Goal: Information Seeking & Learning: Learn about a topic

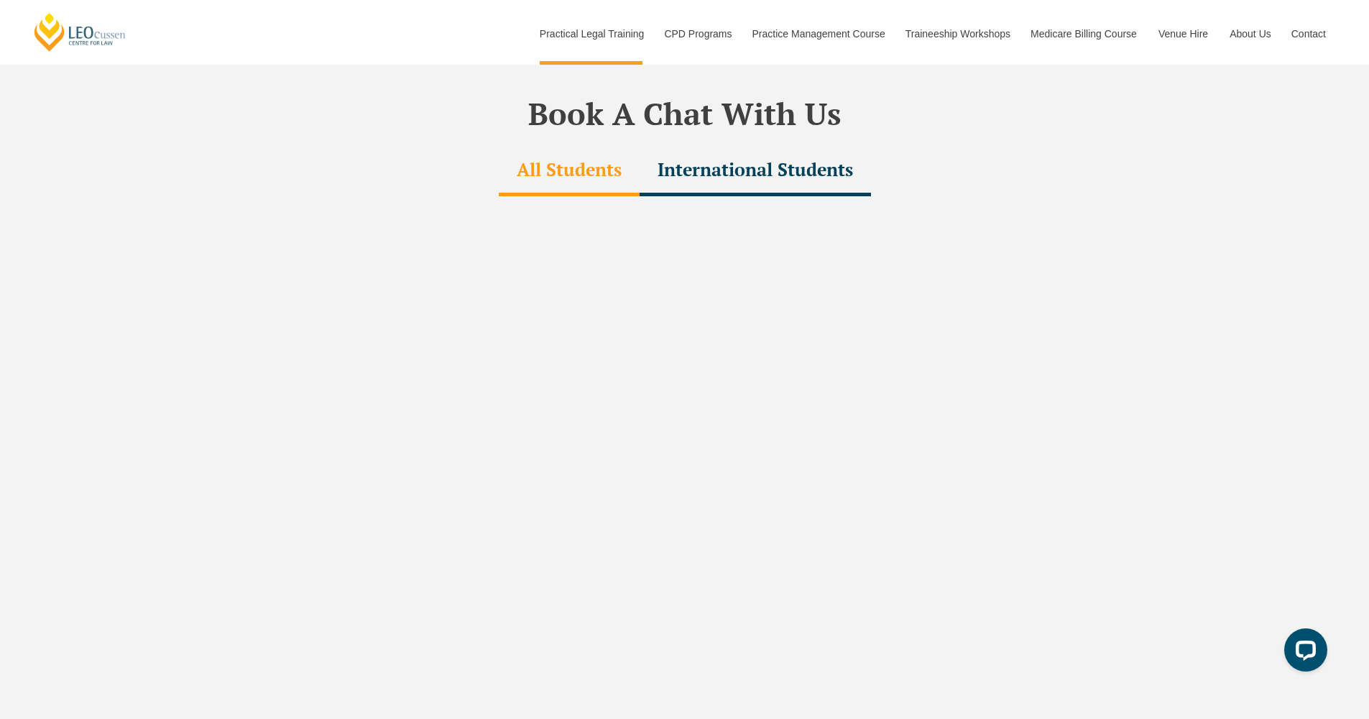
scroll to position [4293, 0]
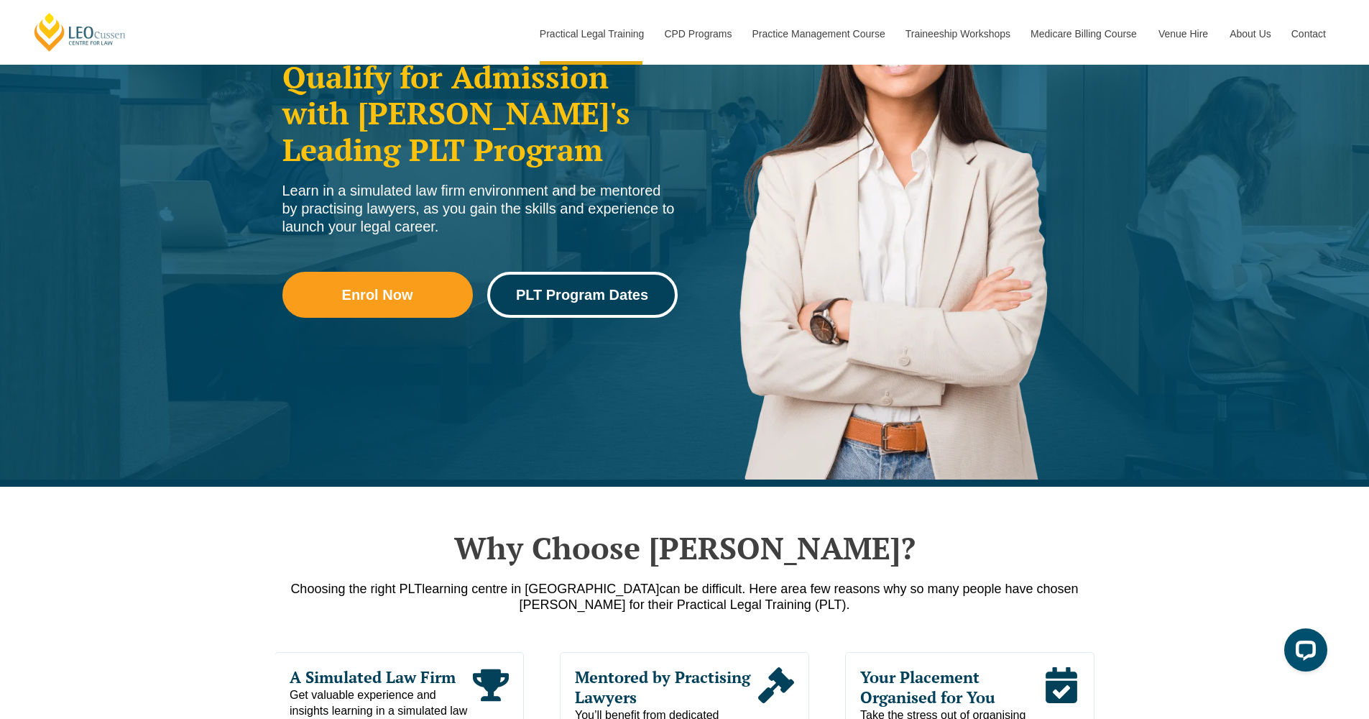
click at [552, 293] on span "PLT Program Dates" at bounding box center [582, 294] width 132 height 14
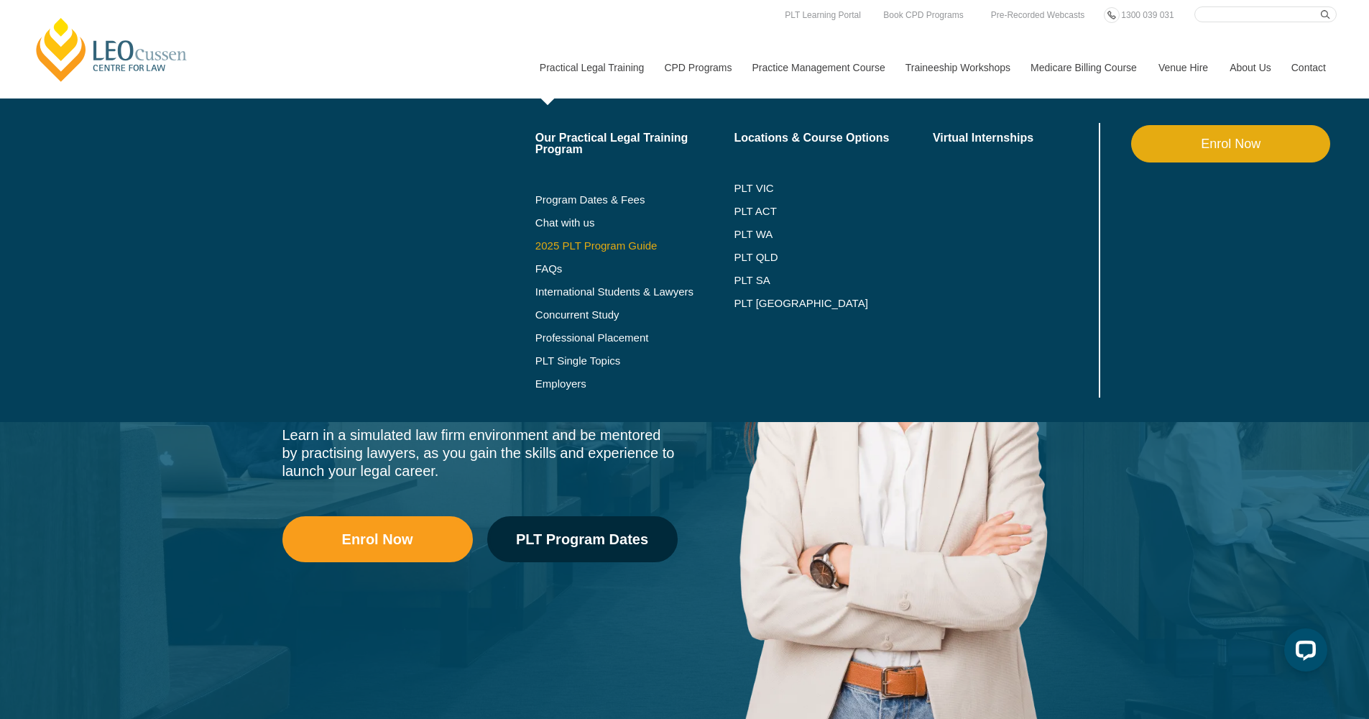
click at [568, 241] on link "2025 PLT Program Guide" at bounding box center [616, 245] width 163 height 11
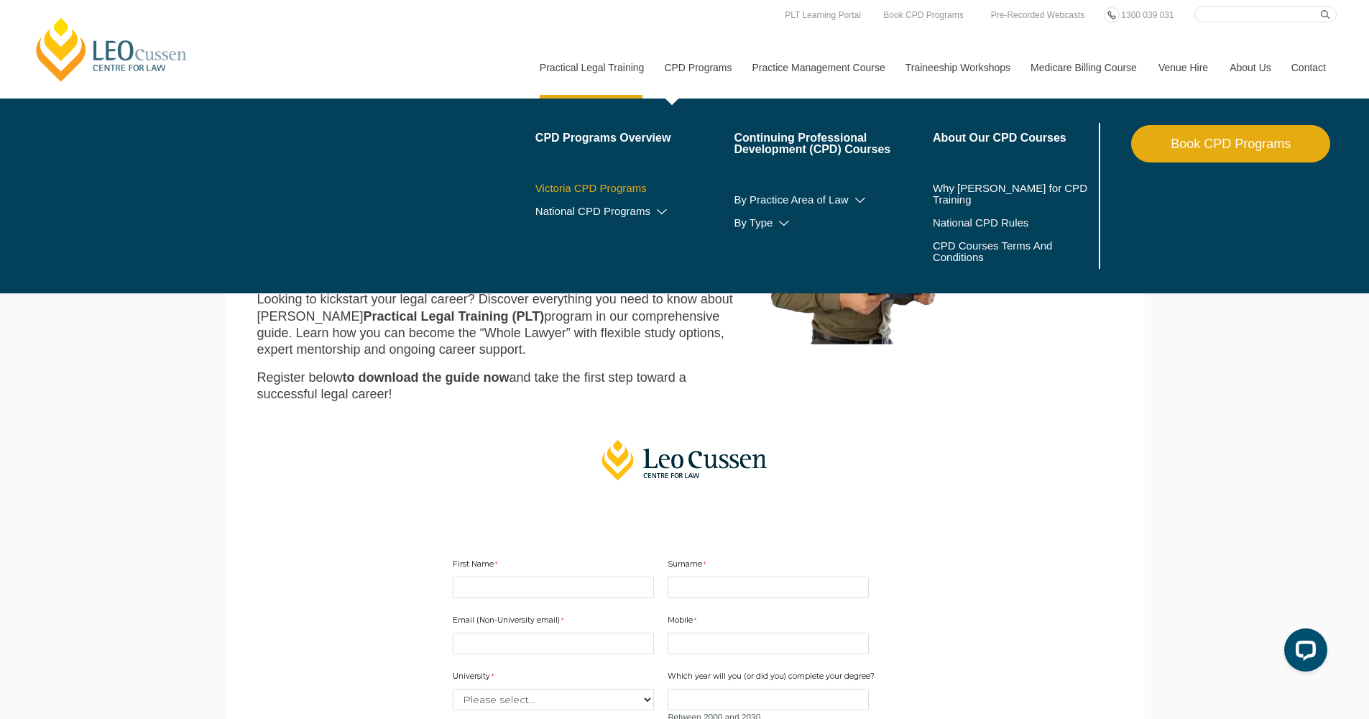
click at [602, 185] on link "Victoria CPD Programs" at bounding box center [634, 188] width 199 height 11
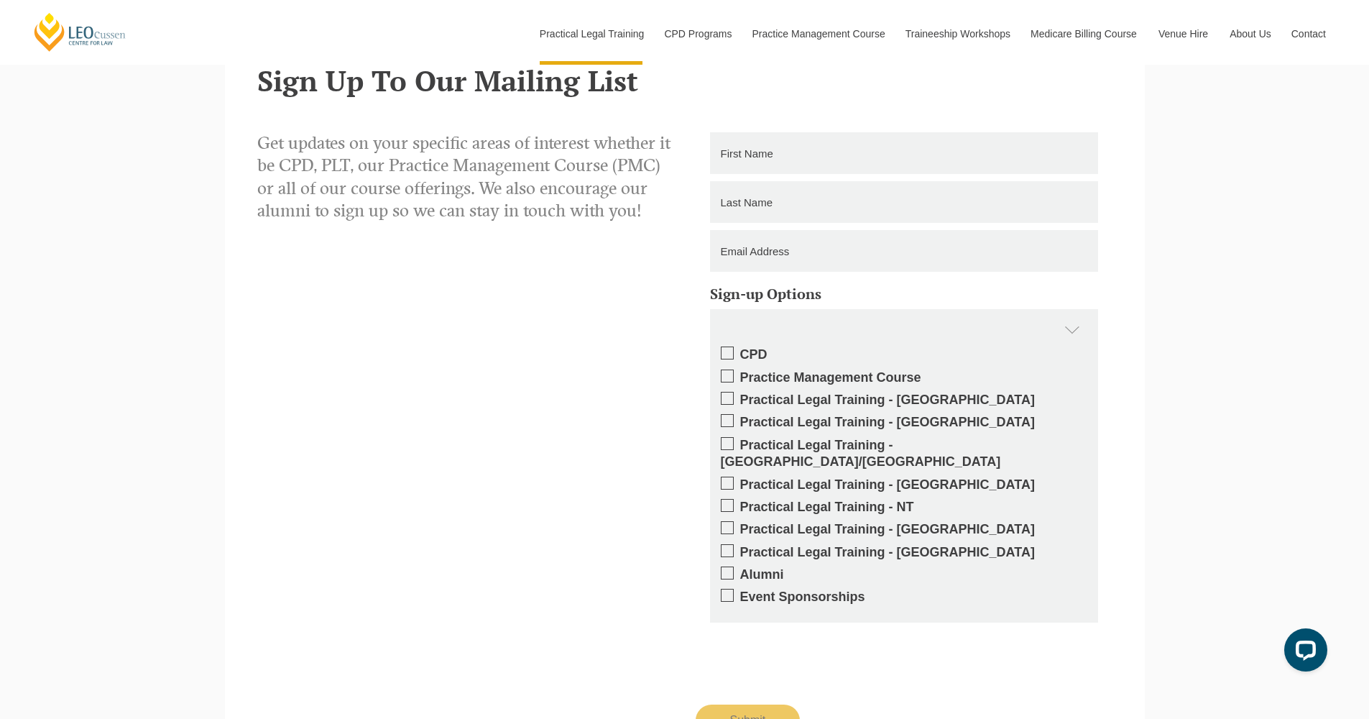
scroll to position [1119, 0]
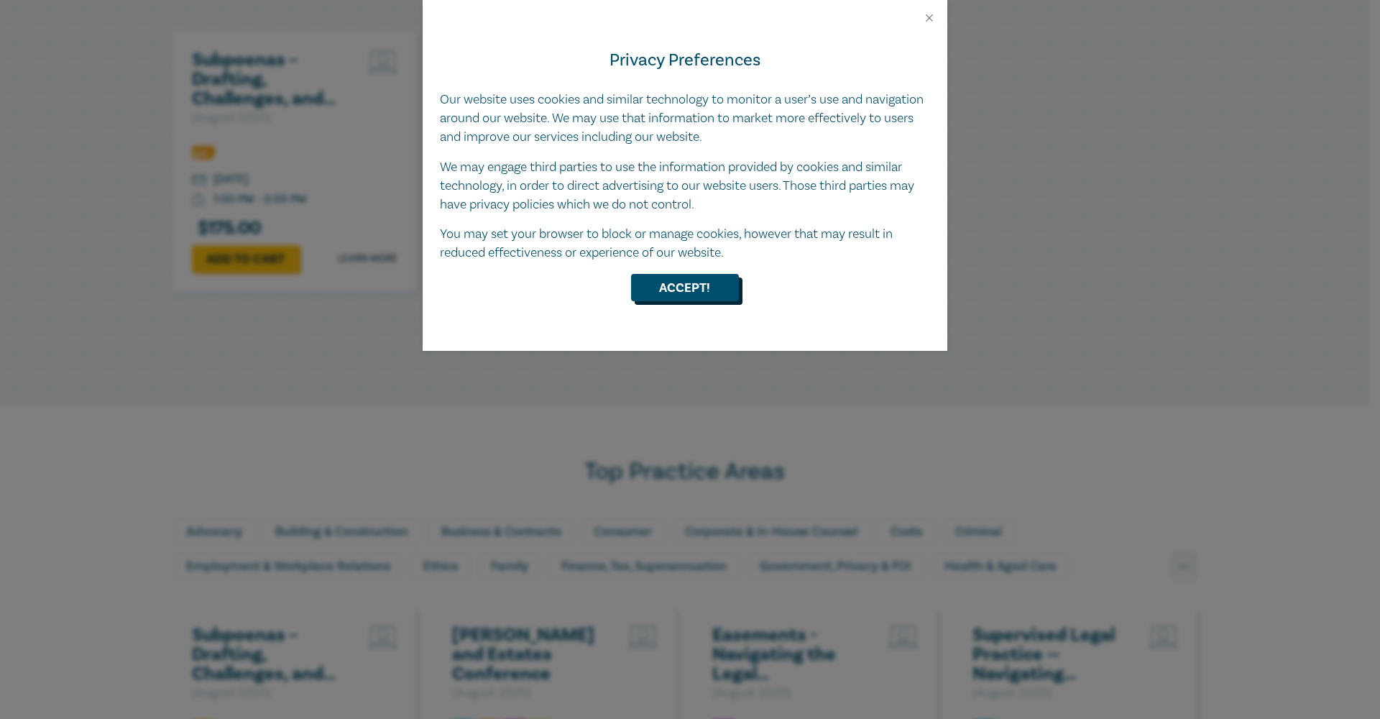
click at [689, 290] on button "Accept!" at bounding box center [685, 287] width 108 height 27
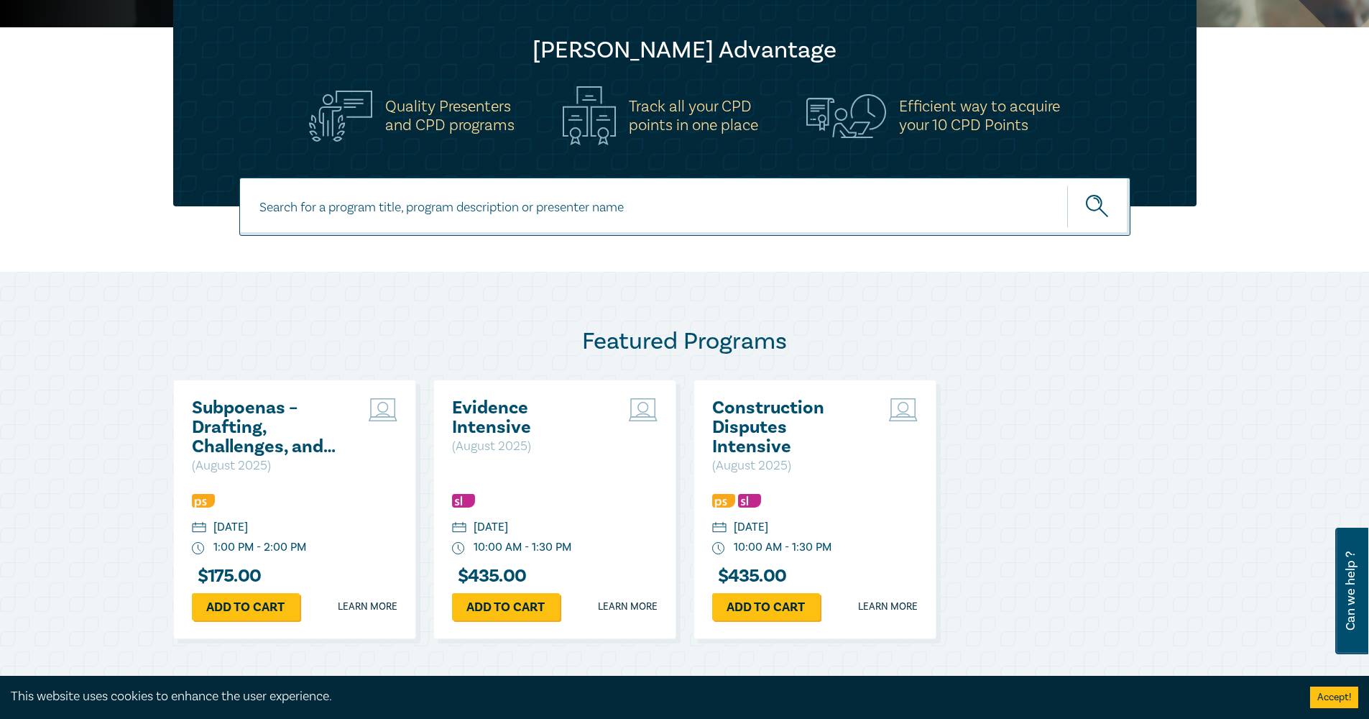
scroll to position [420, 0]
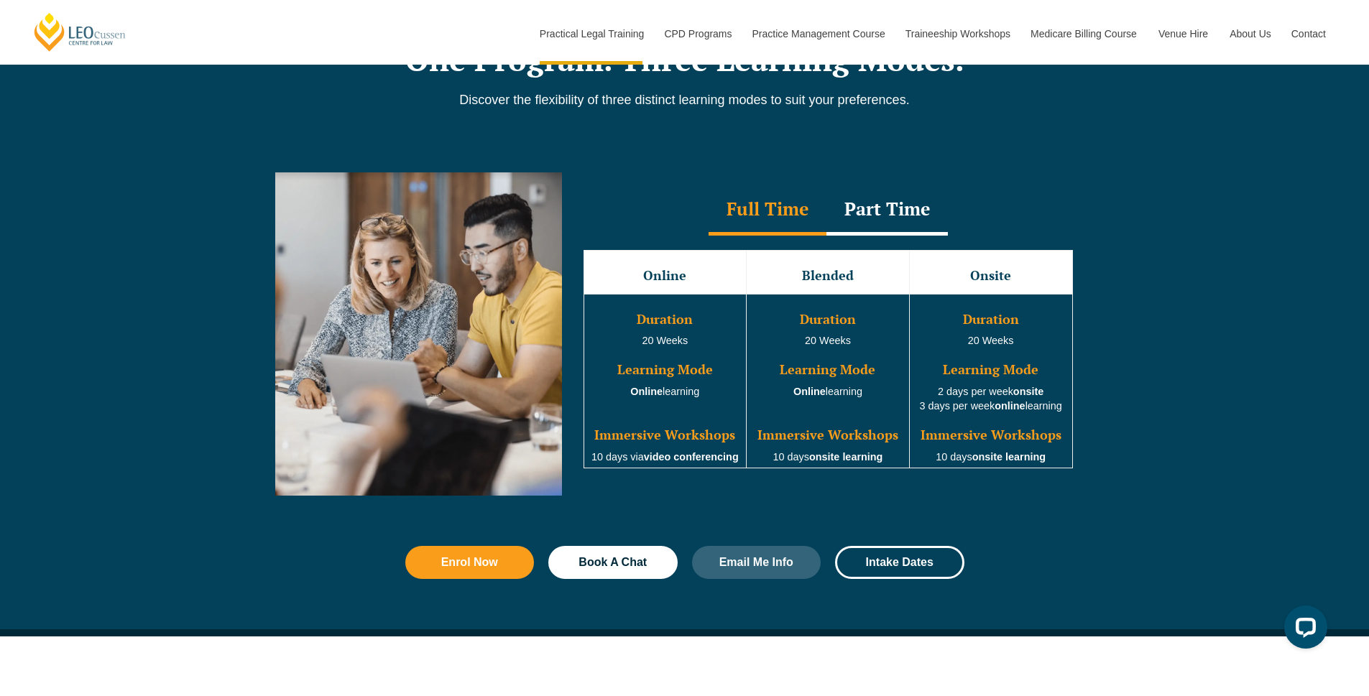
scroll to position [573, 0]
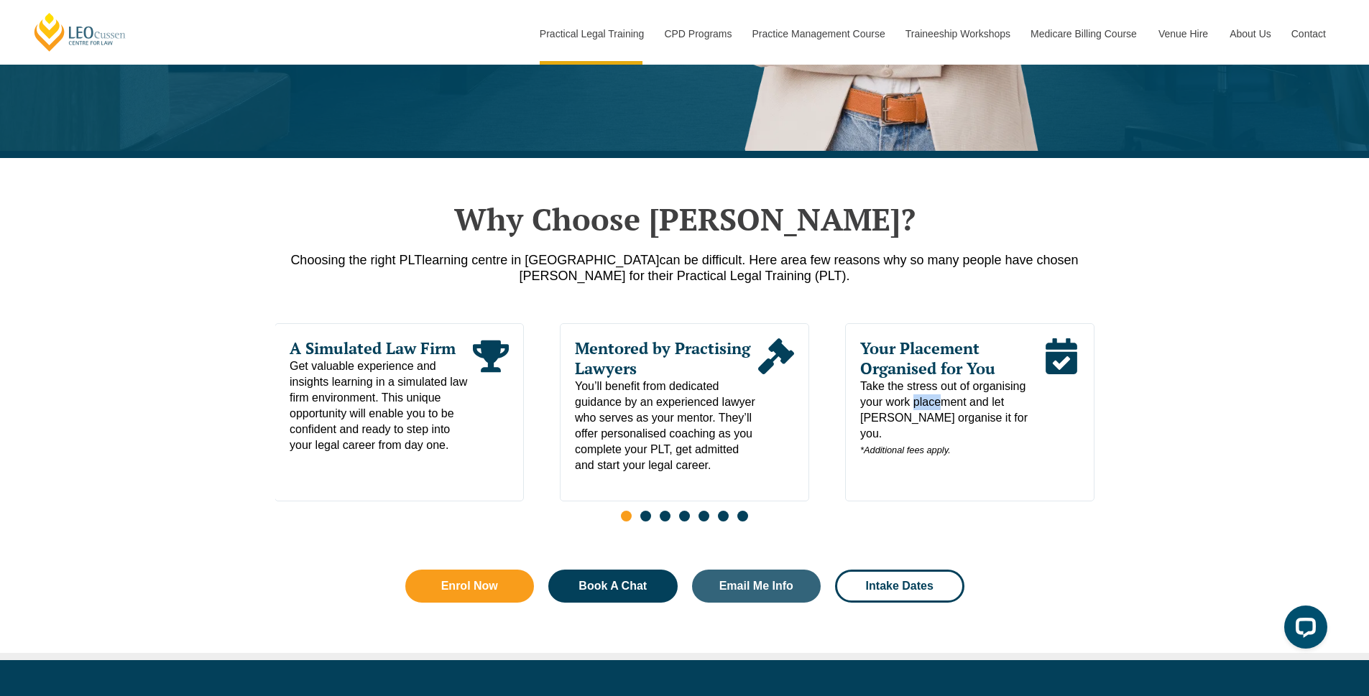
click at [1016, 367] on span "Your Placement Organised for You" at bounding box center [951, 359] width 183 height 40
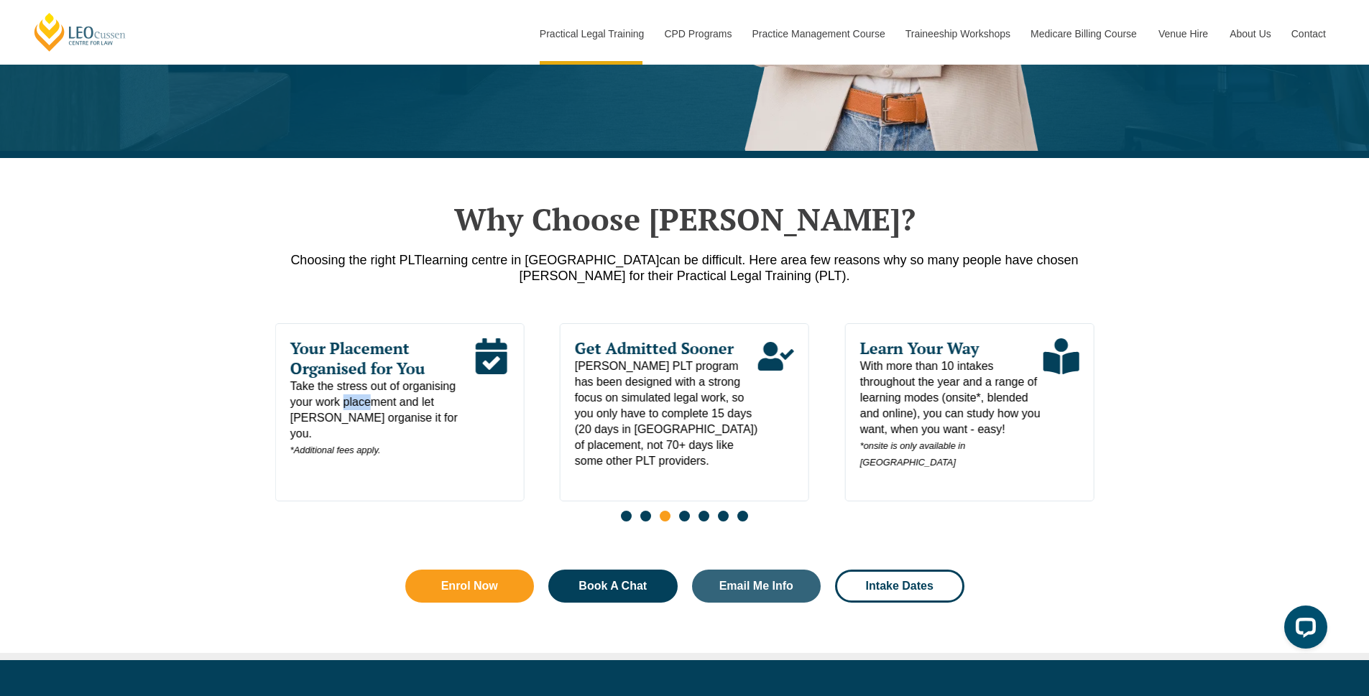
click at [327, 369] on span "Your Placement Organised for You" at bounding box center [381, 359] width 183 height 40
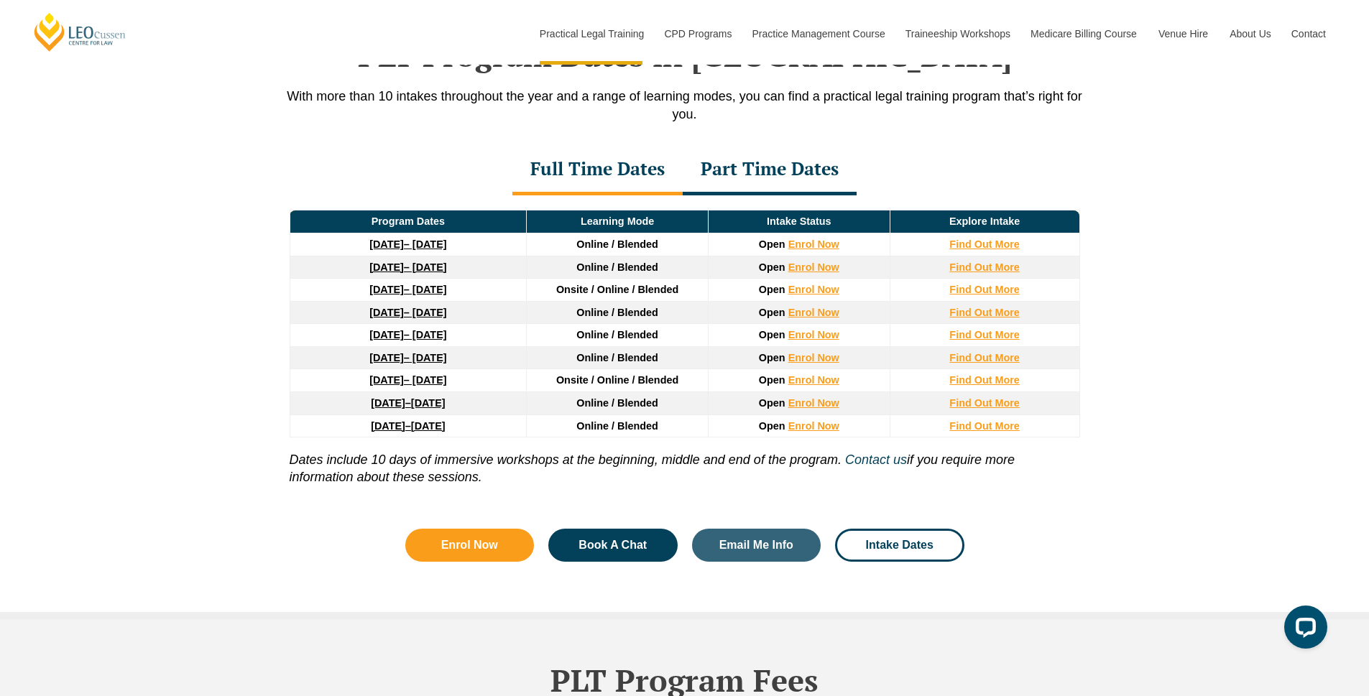
scroll to position [1905, 0]
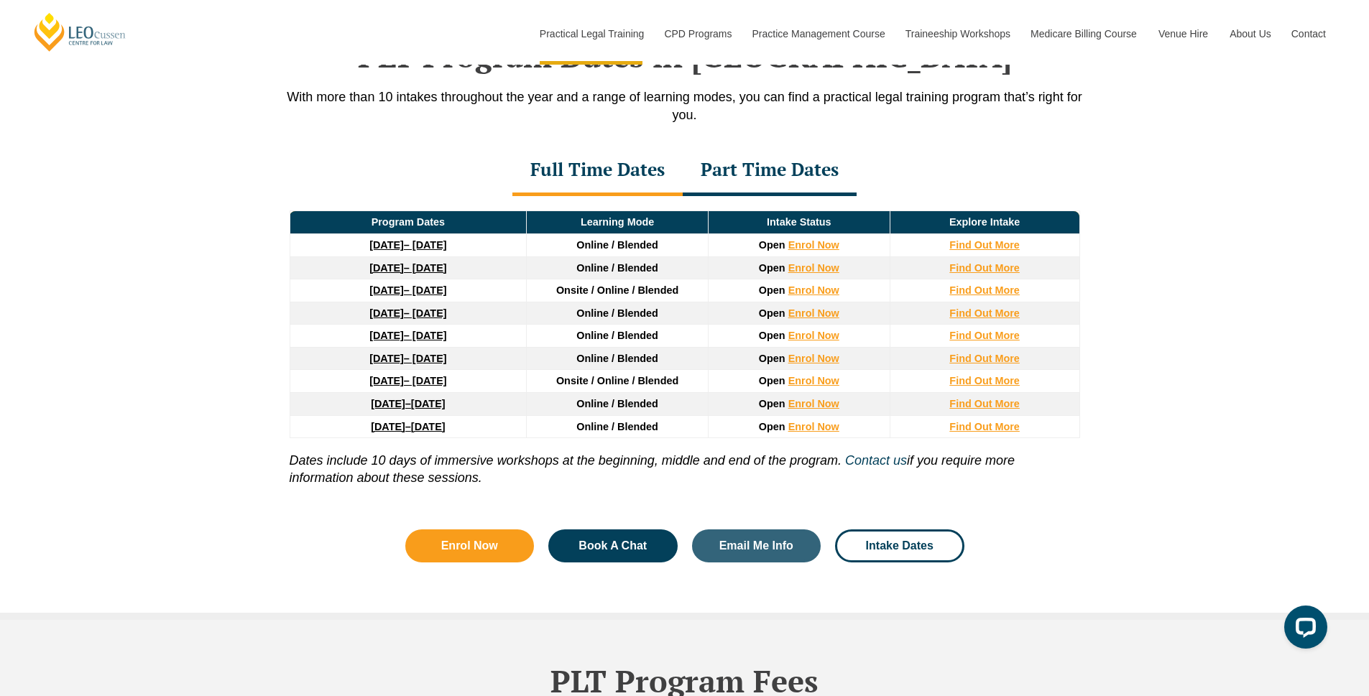
click at [640, 245] on span "Online / Blended" at bounding box center [617, 244] width 82 height 11
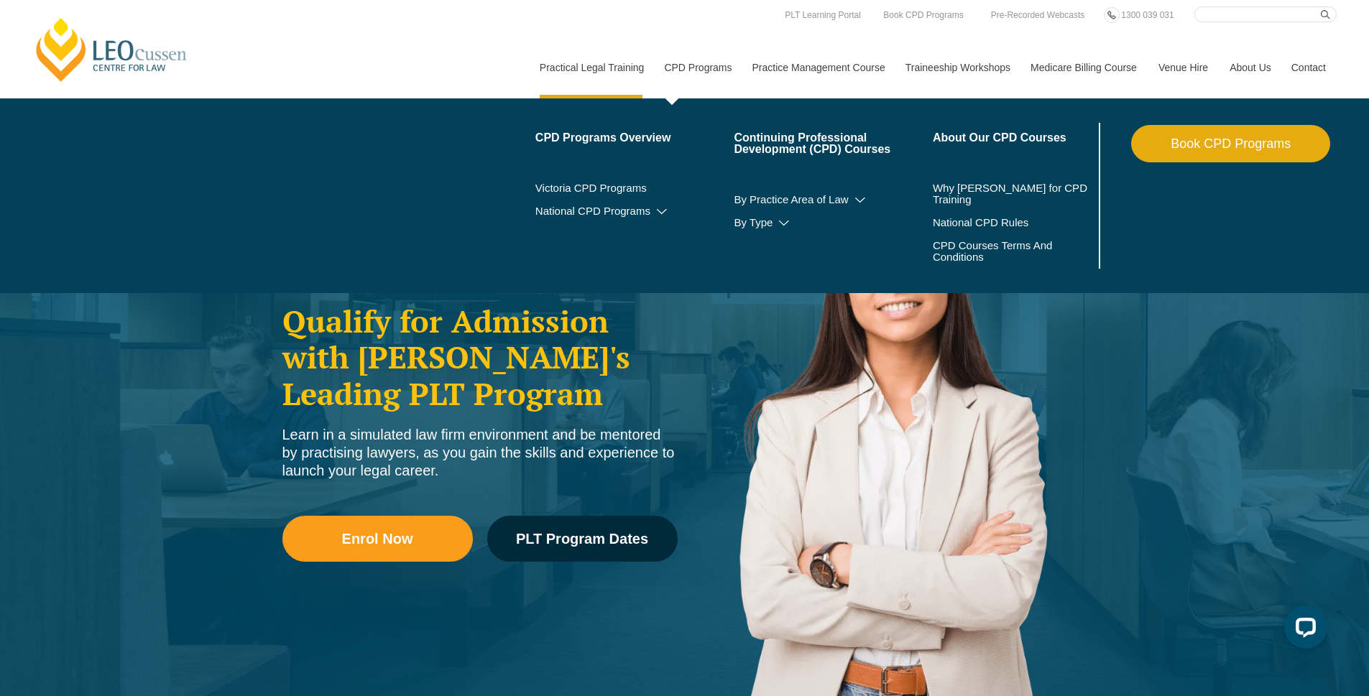
scroll to position [0, 0]
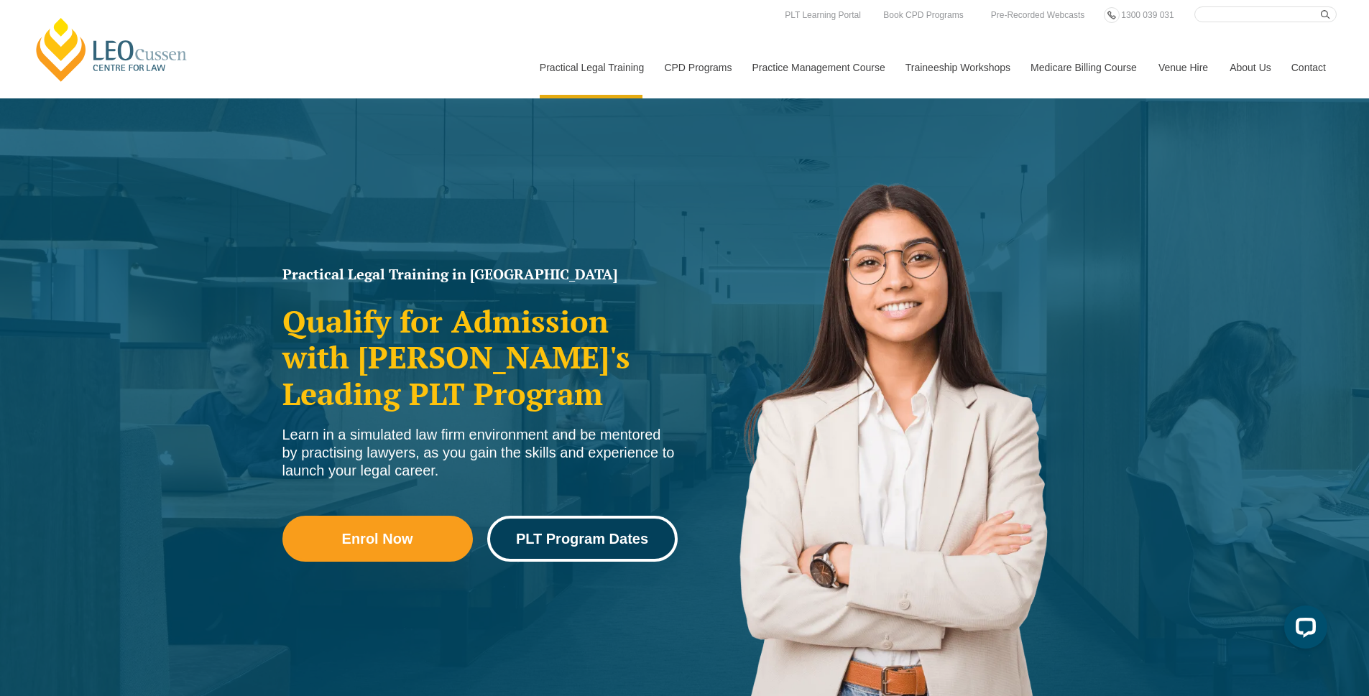
click at [574, 535] on span "PLT Program Dates" at bounding box center [582, 539] width 132 height 14
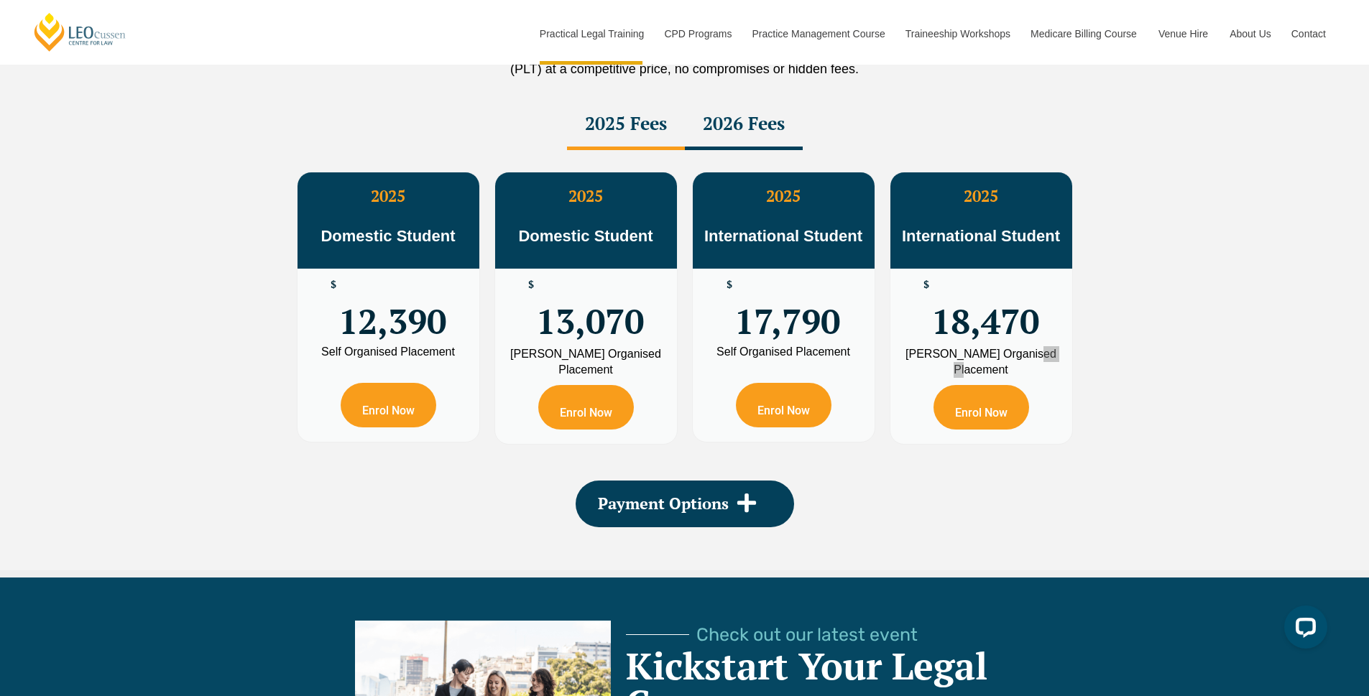
scroll to position [6767, 0]
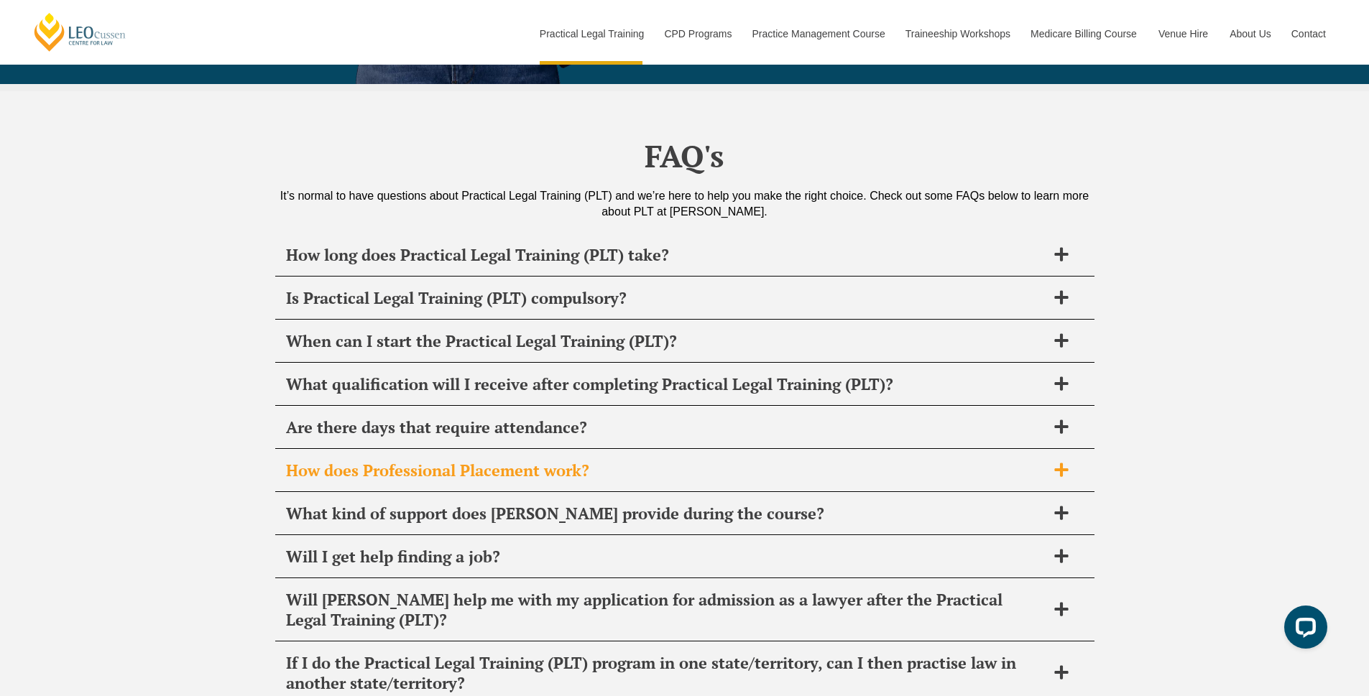
click at [426, 461] on span "How does Professional Placement work?" at bounding box center [666, 471] width 760 height 20
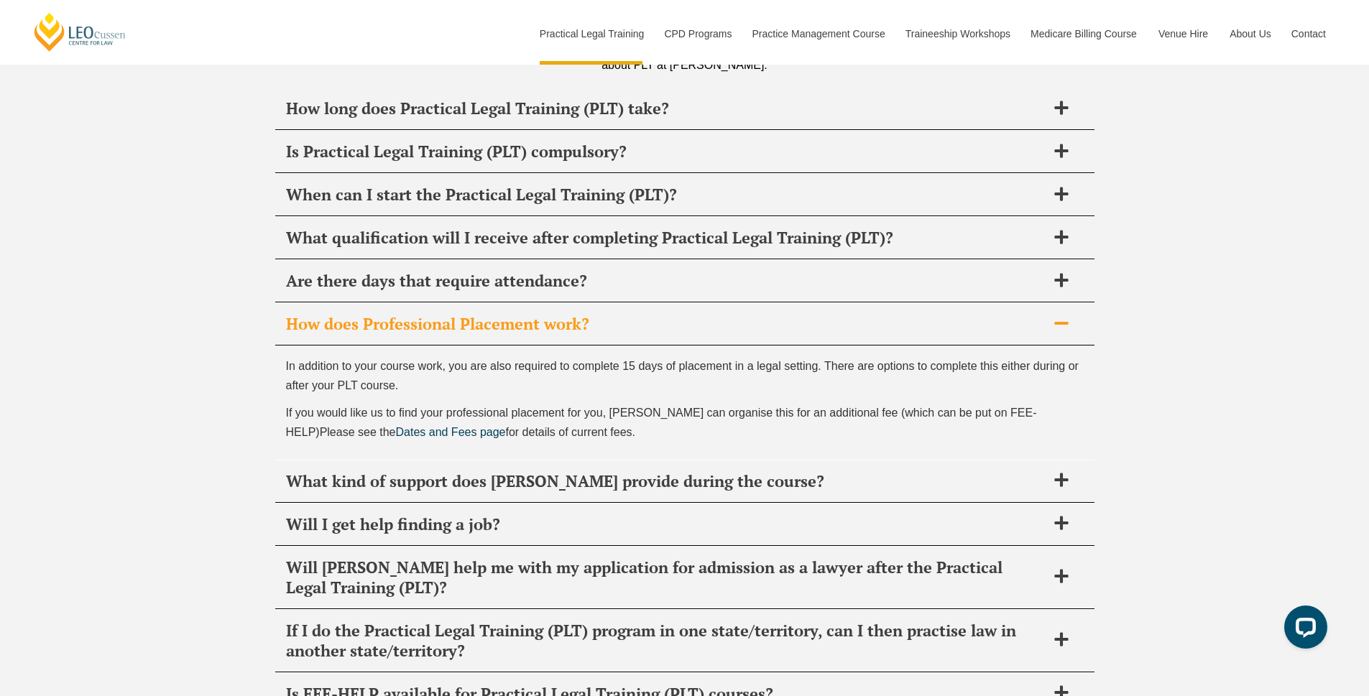
scroll to position [6925, 0]
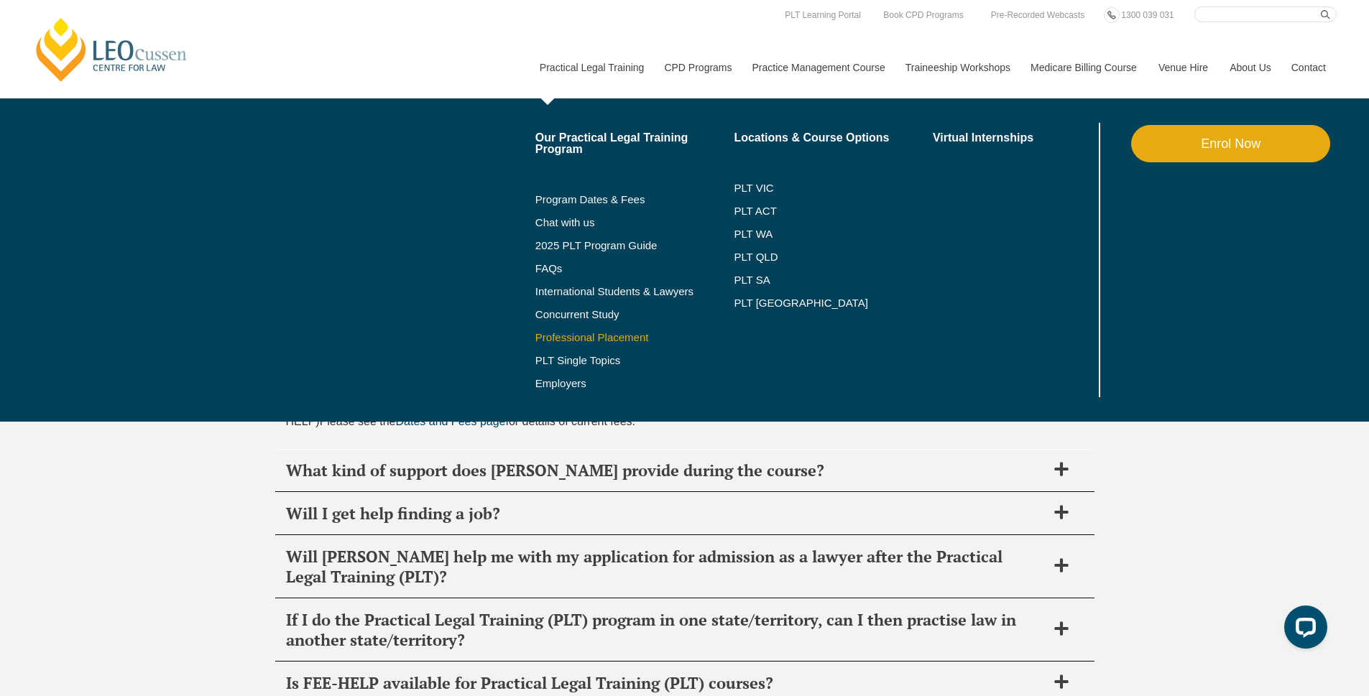
click at [565, 338] on link "Professional Placement" at bounding box center [634, 337] width 199 height 11
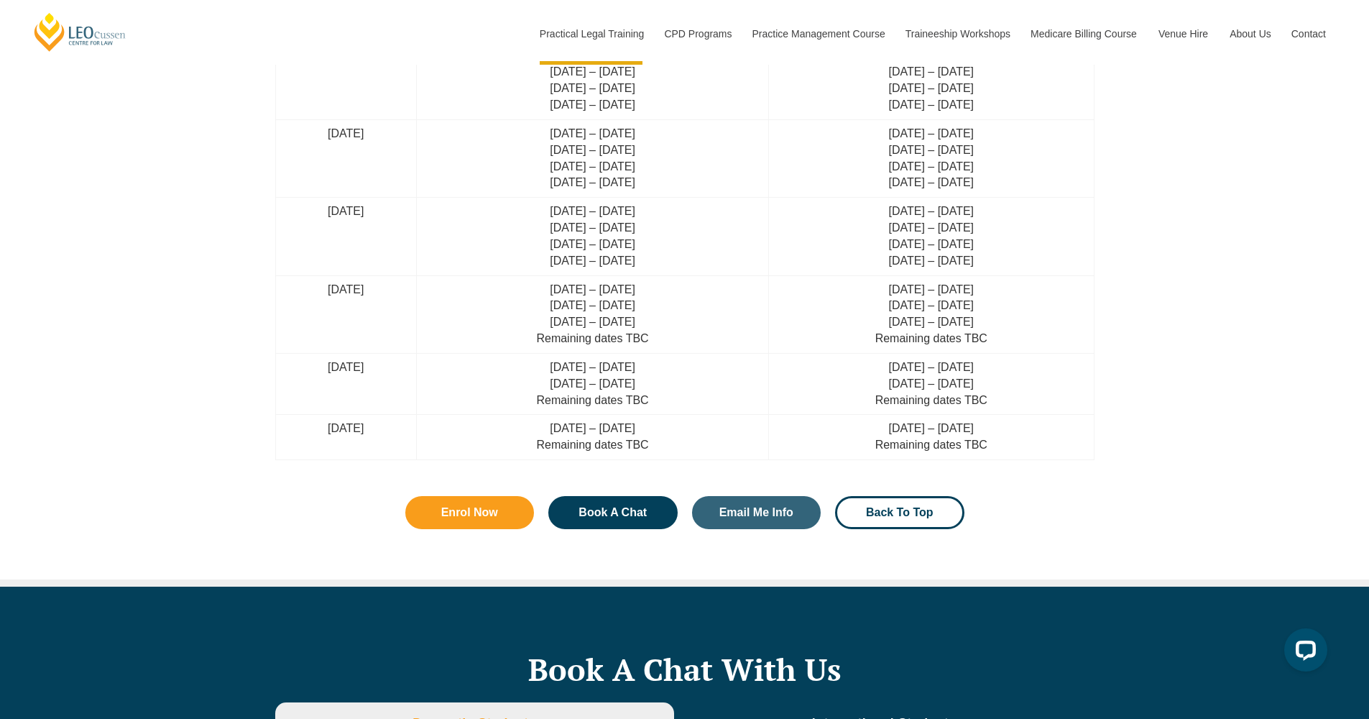
scroll to position [3804, 0]
